Goal: Check status: Check status

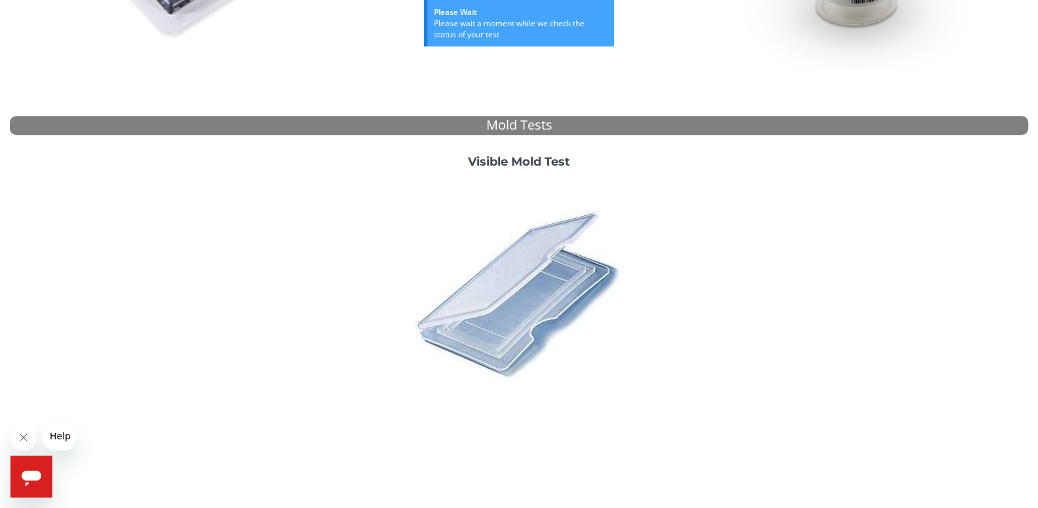
scroll to position [436, 0]
